Goal: Navigation & Orientation: Understand site structure

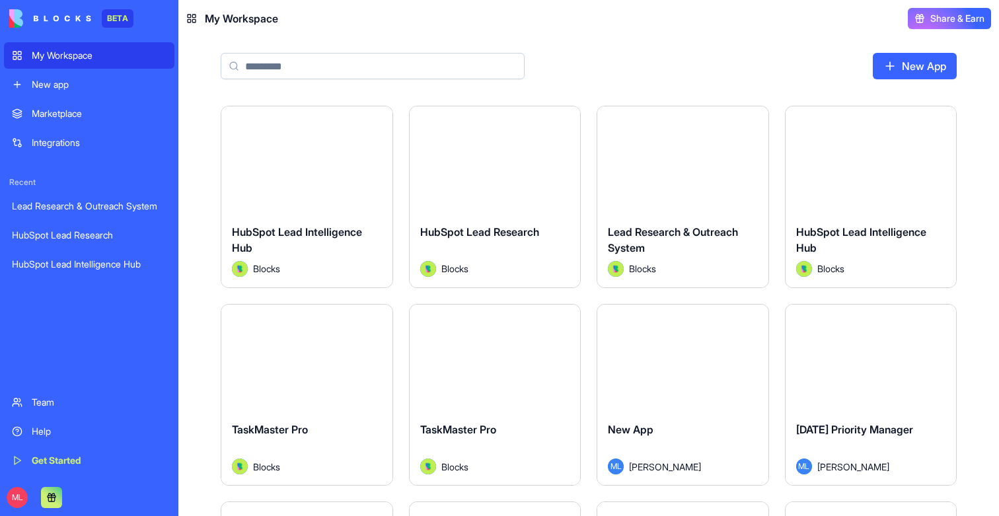
click at [48, 453] on link "Get Started" at bounding box center [89, 460] width 170 height 26
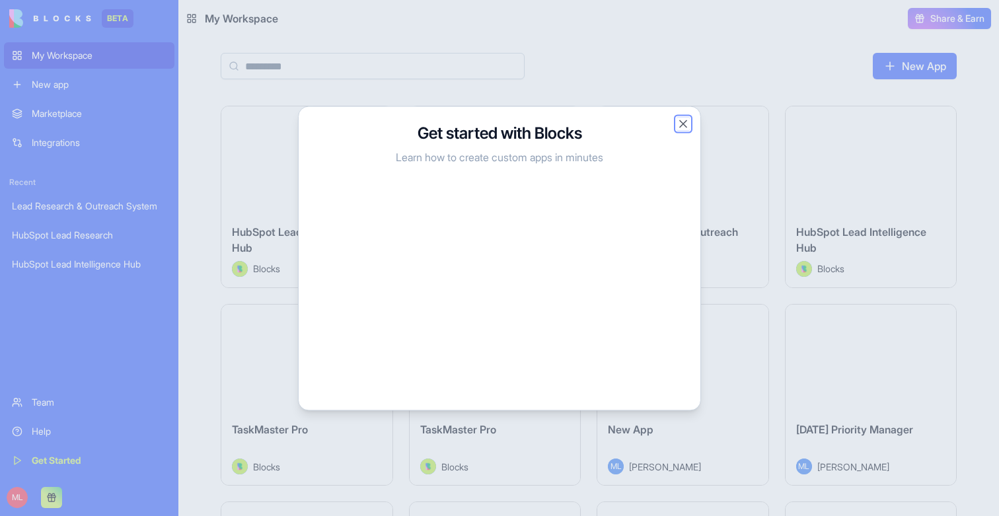
click at [683, 124] on button "Close" at bounding box center [683, 123] width 13 height 13
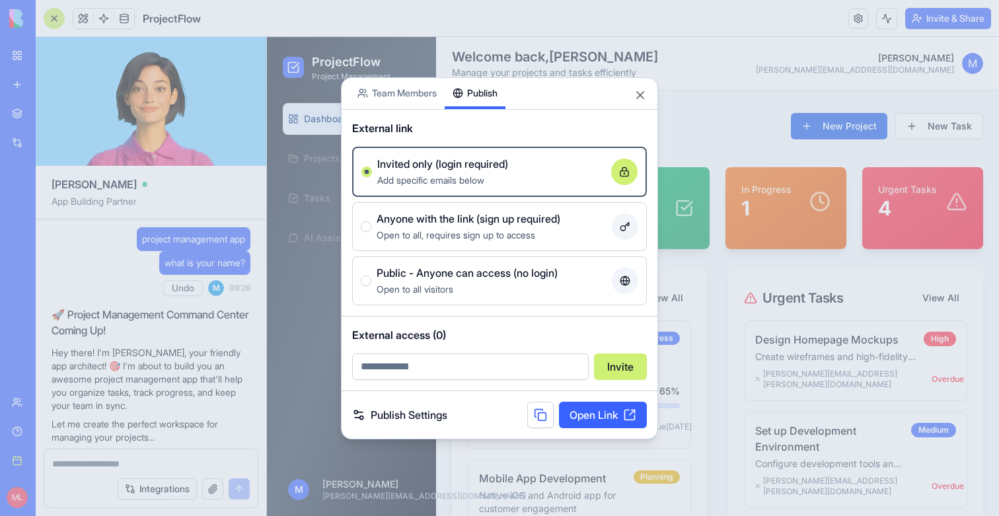
scroll to position [449, 0]
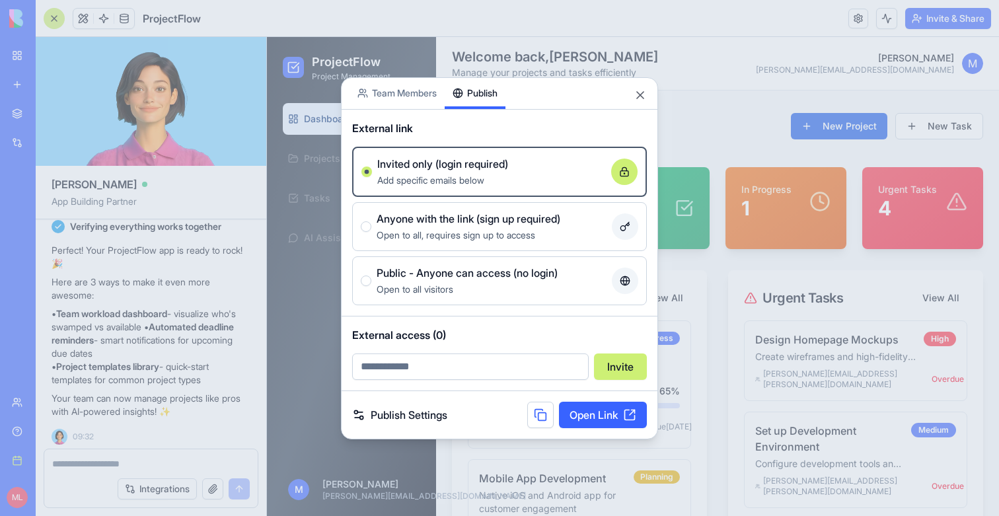
click at [288, 77] on div at bounding box center [499, 258] width 999 height 516
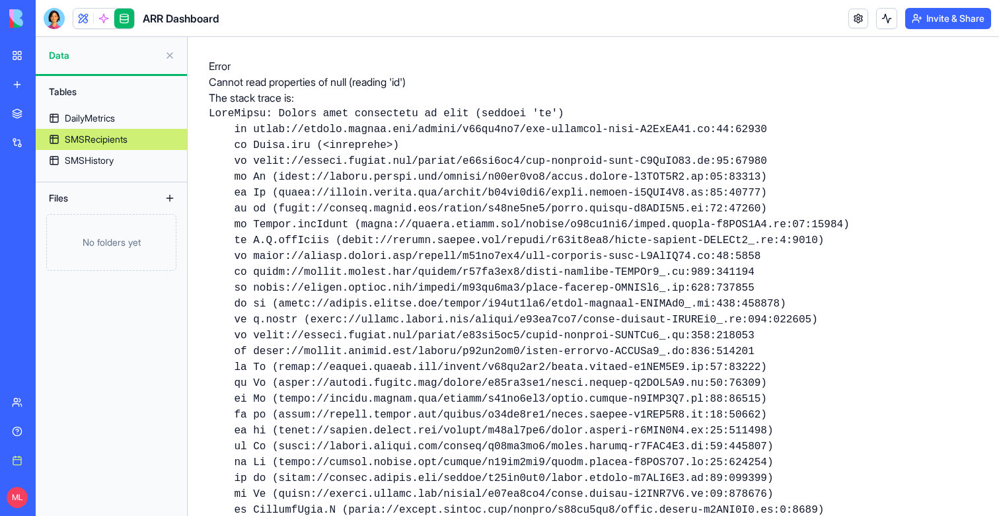
click at [25, 53] on link "My workspace" at bounding box center [30, 55] width 53 height 26
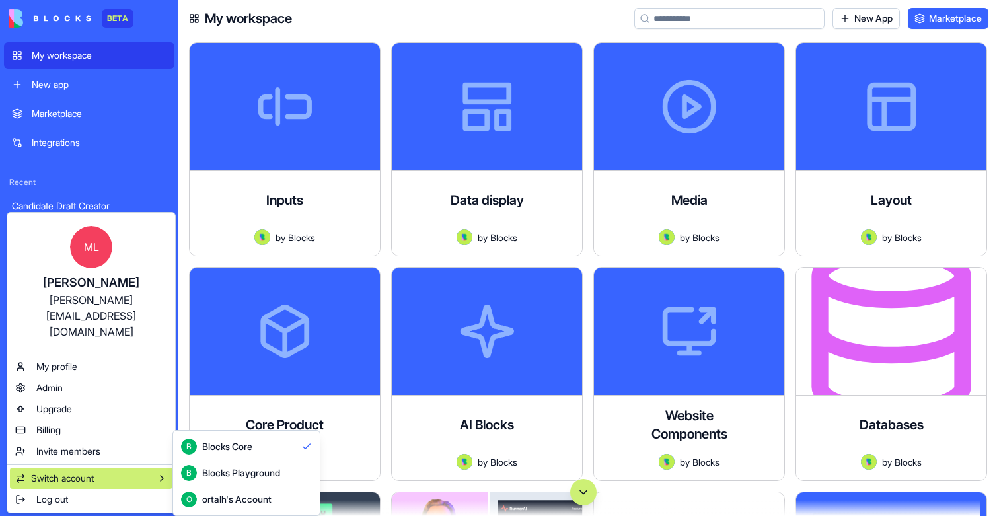
click at [387, 11] on html "BETA My workspace New app Marketplace Integrations Recent Candidate Draft Creat…" at bounding box center [499, 258] width 999 height 516
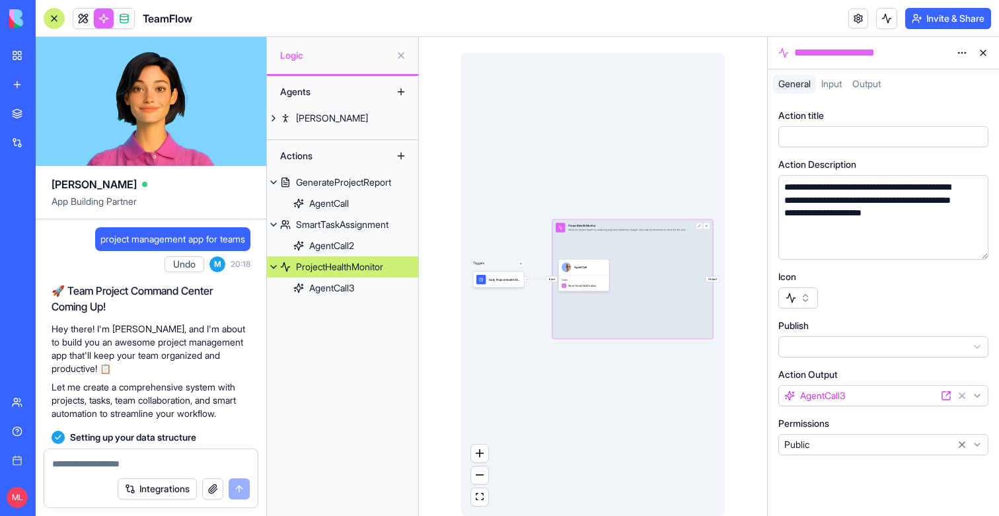
scroll to position [499, 0]
